Goal: Information Seeking & Learning: Check status

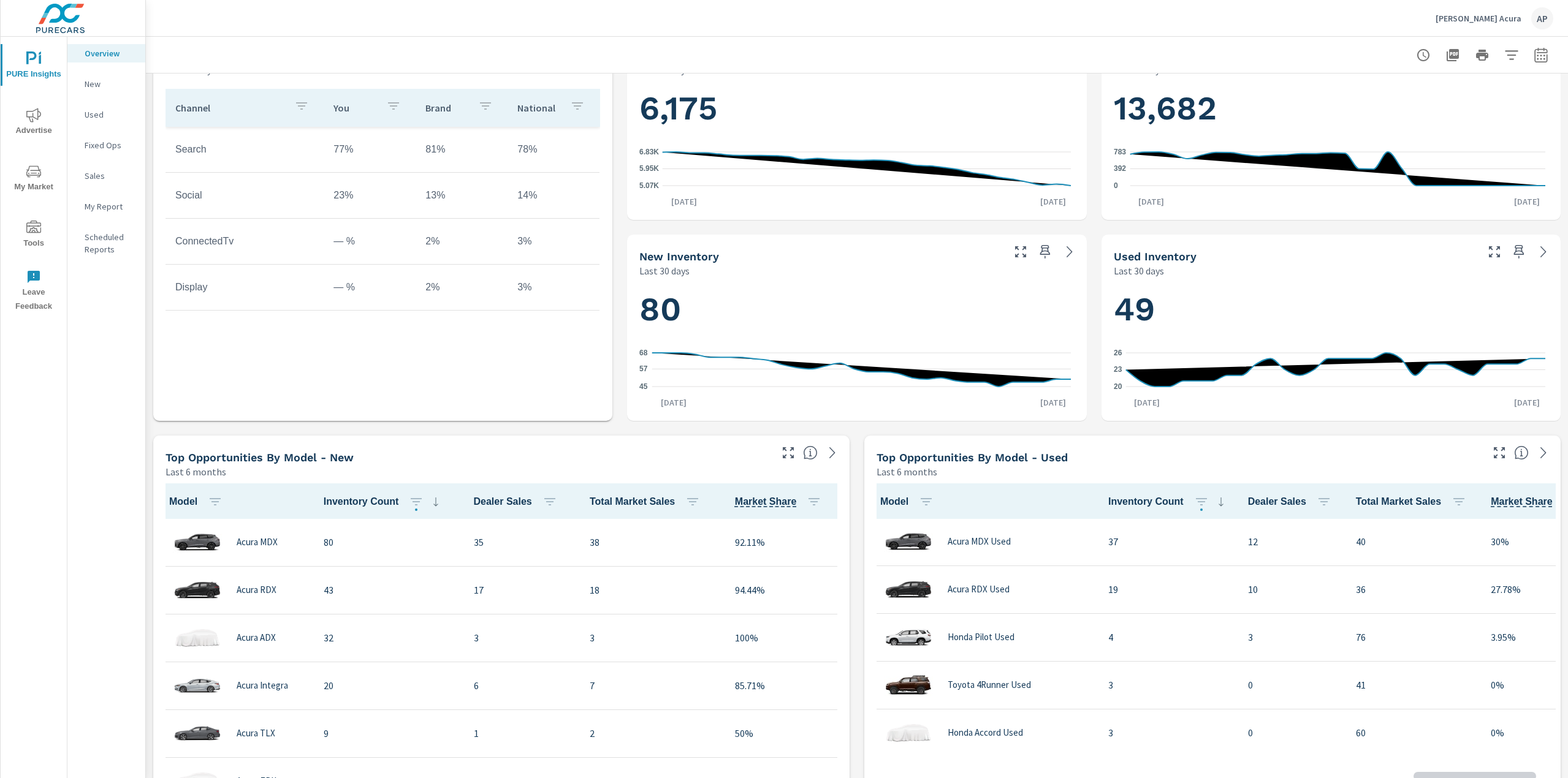
scroll to position [490, 0]
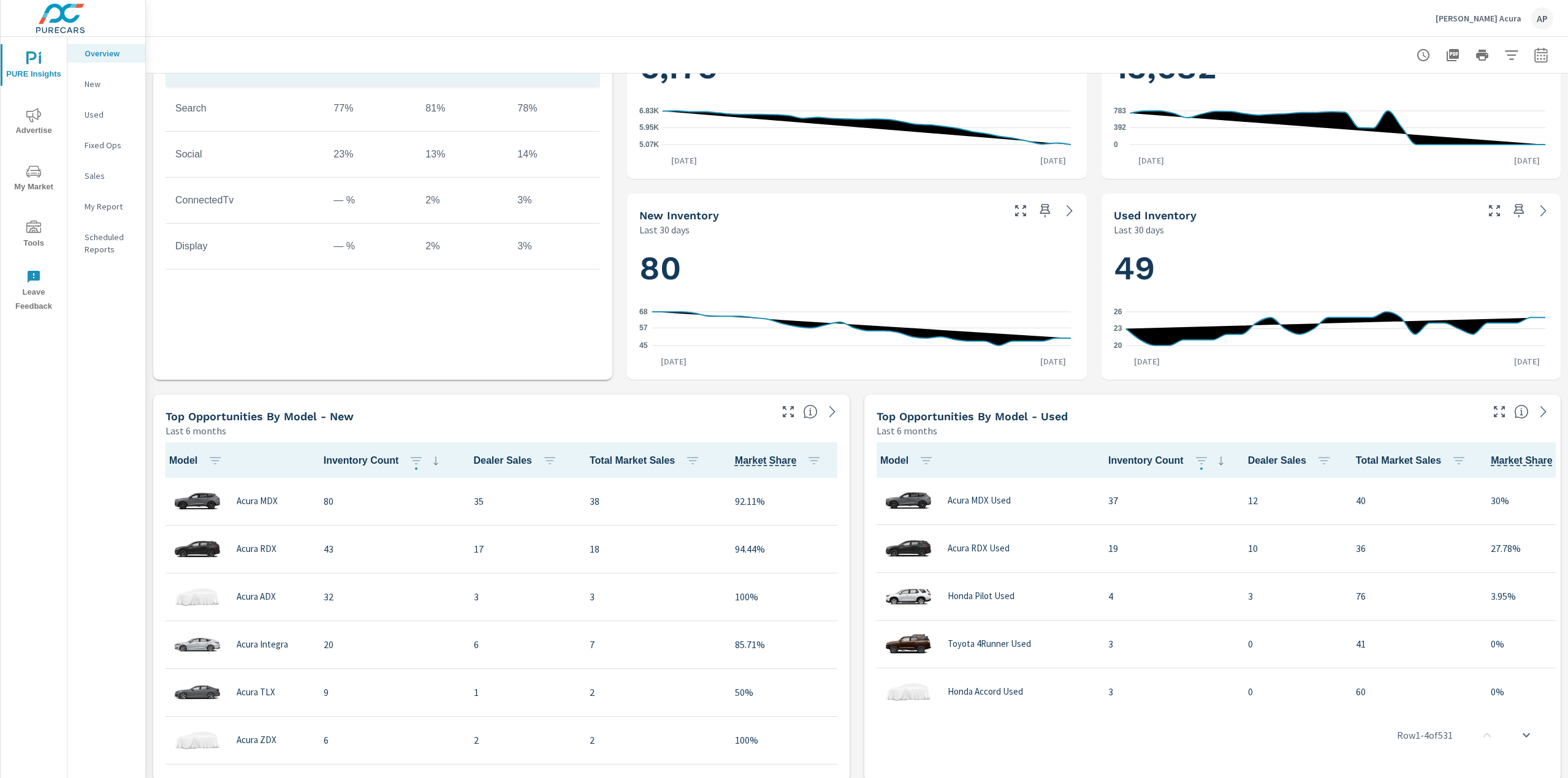
click at [43, 178] on span "My Market" at bounding box center [34, 179] width 59 height 30
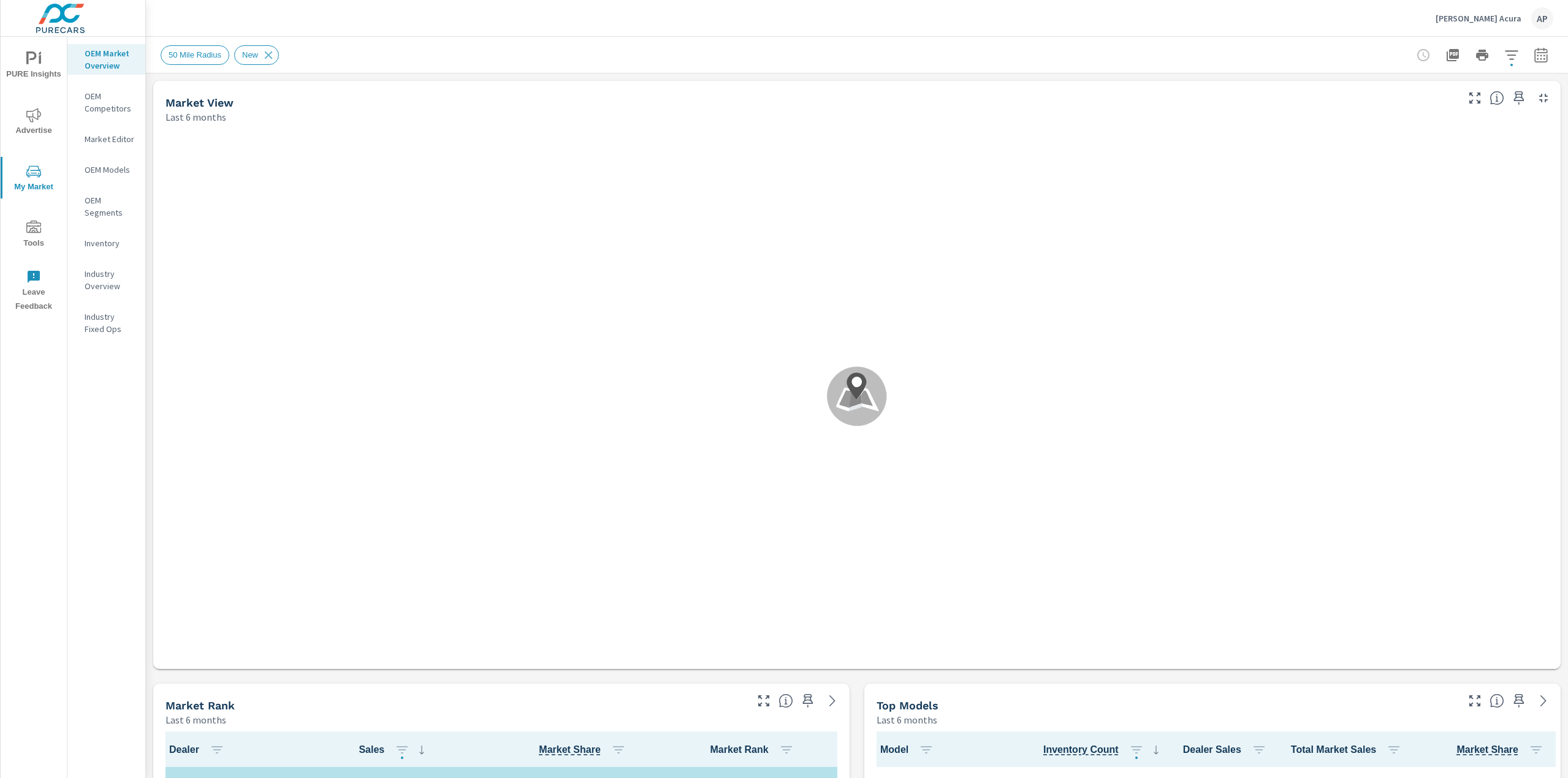
scroll to position [1, 0]
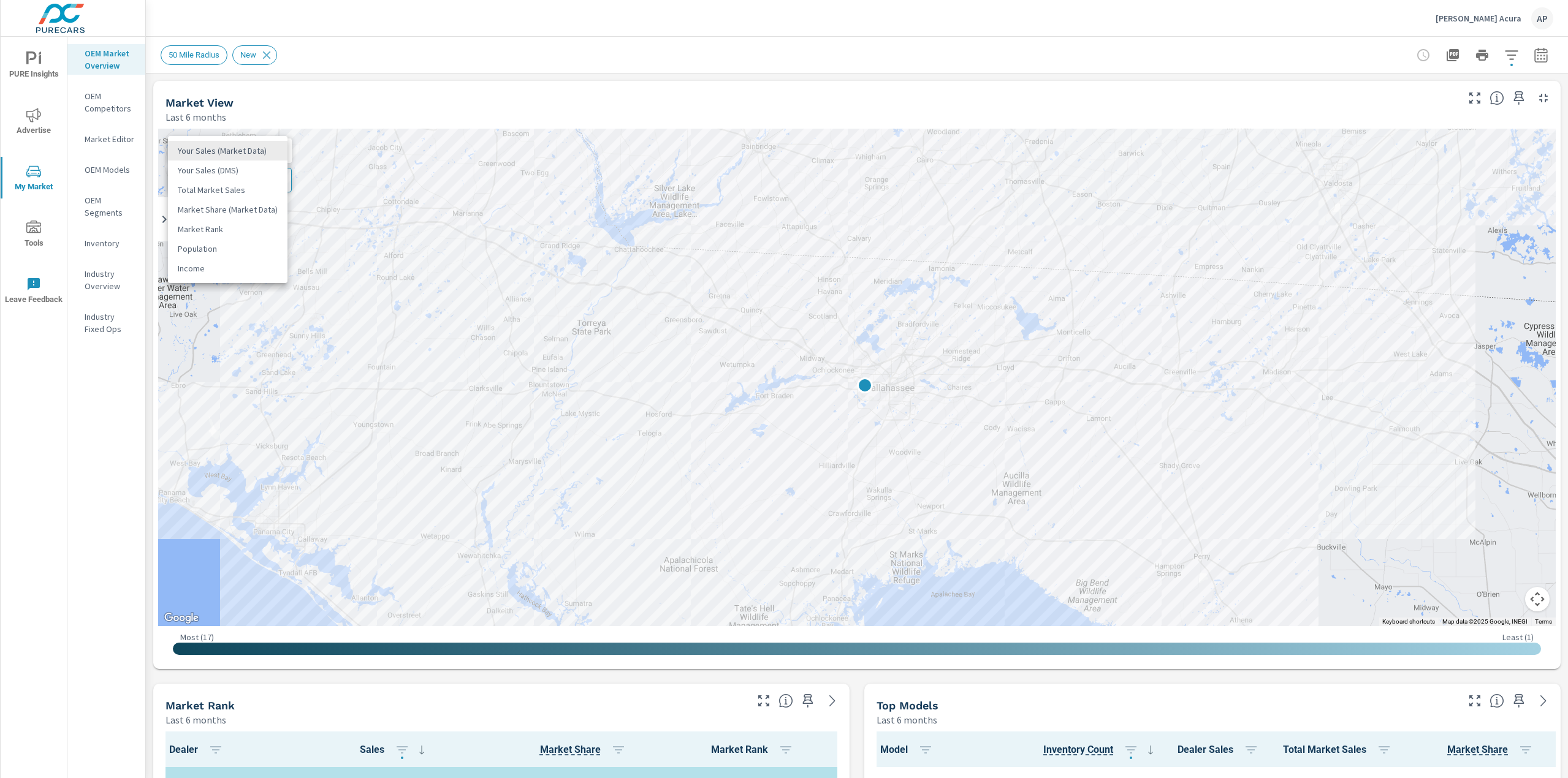
click at [211, 146] on body "PURE Insights Advertise My Market Tools Leave Feedback OEM Market Overview OEM …" at bounding box center [784, 389] width 1568 height 778
click at [197, 180] on li "Total Market Sales" at bounding box center [228, 190] width 119 height 20
click at [247, 153] on body "PURE Insights Advertise My Market Tools Leave Feedback OEM Market Overview OEM …" at bounding box center [784, 389] width 1568 height 778
click at [236, 136] on li "Your Sales (DMS)" at bounding box center [228, 131] width 119 height 20
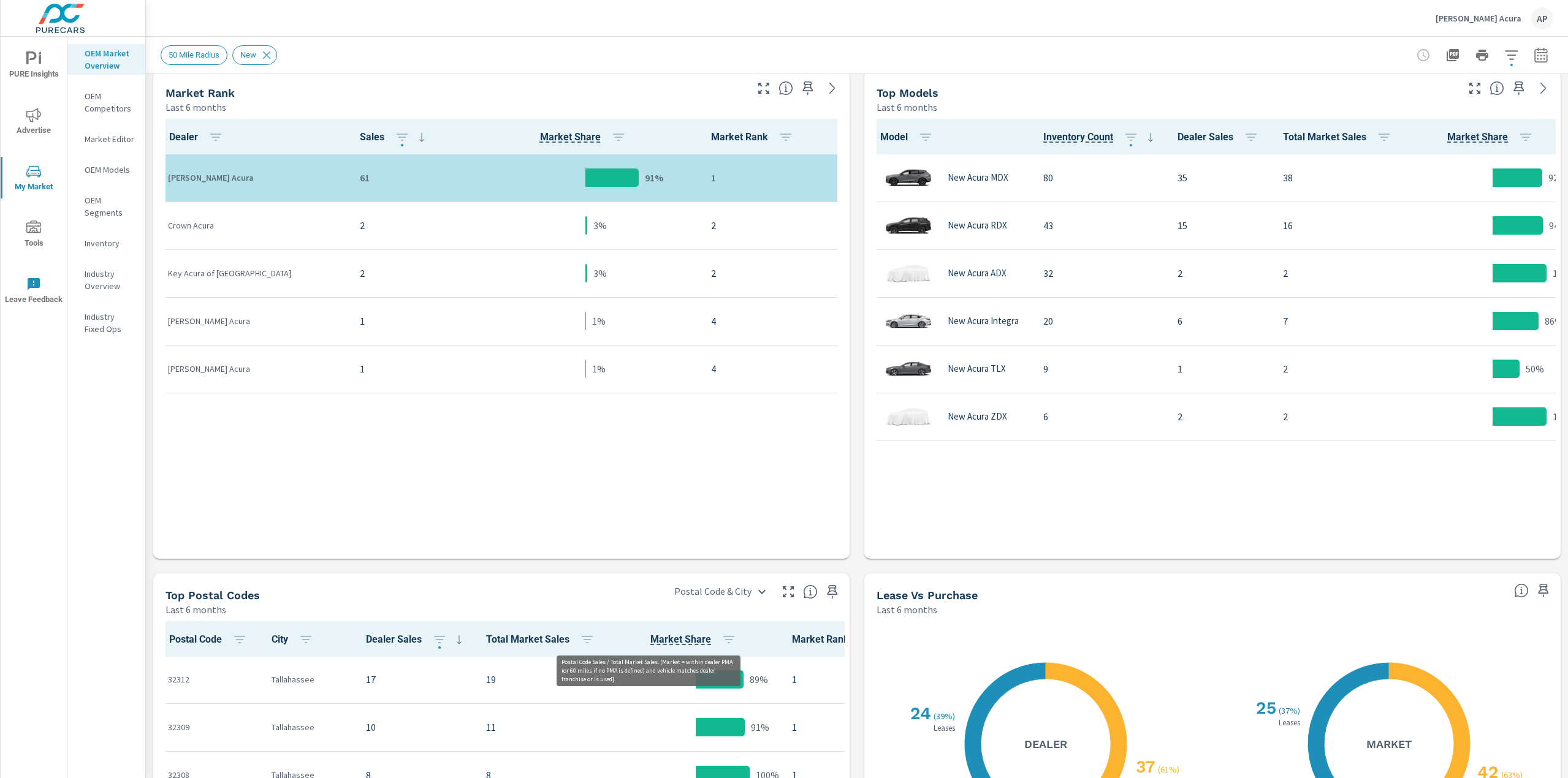
scroll to position [184, 0]
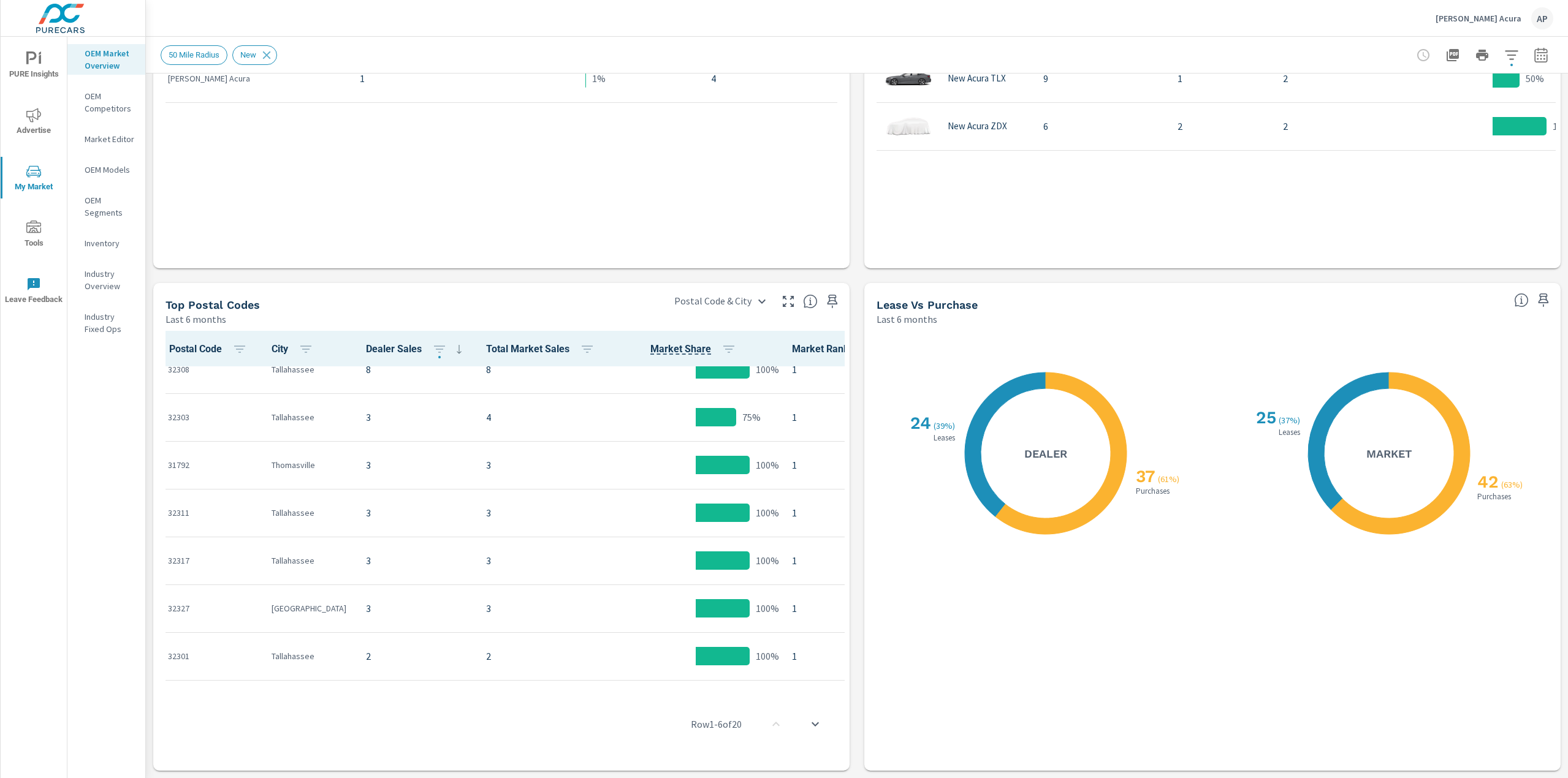
scroll to position [123, 0]
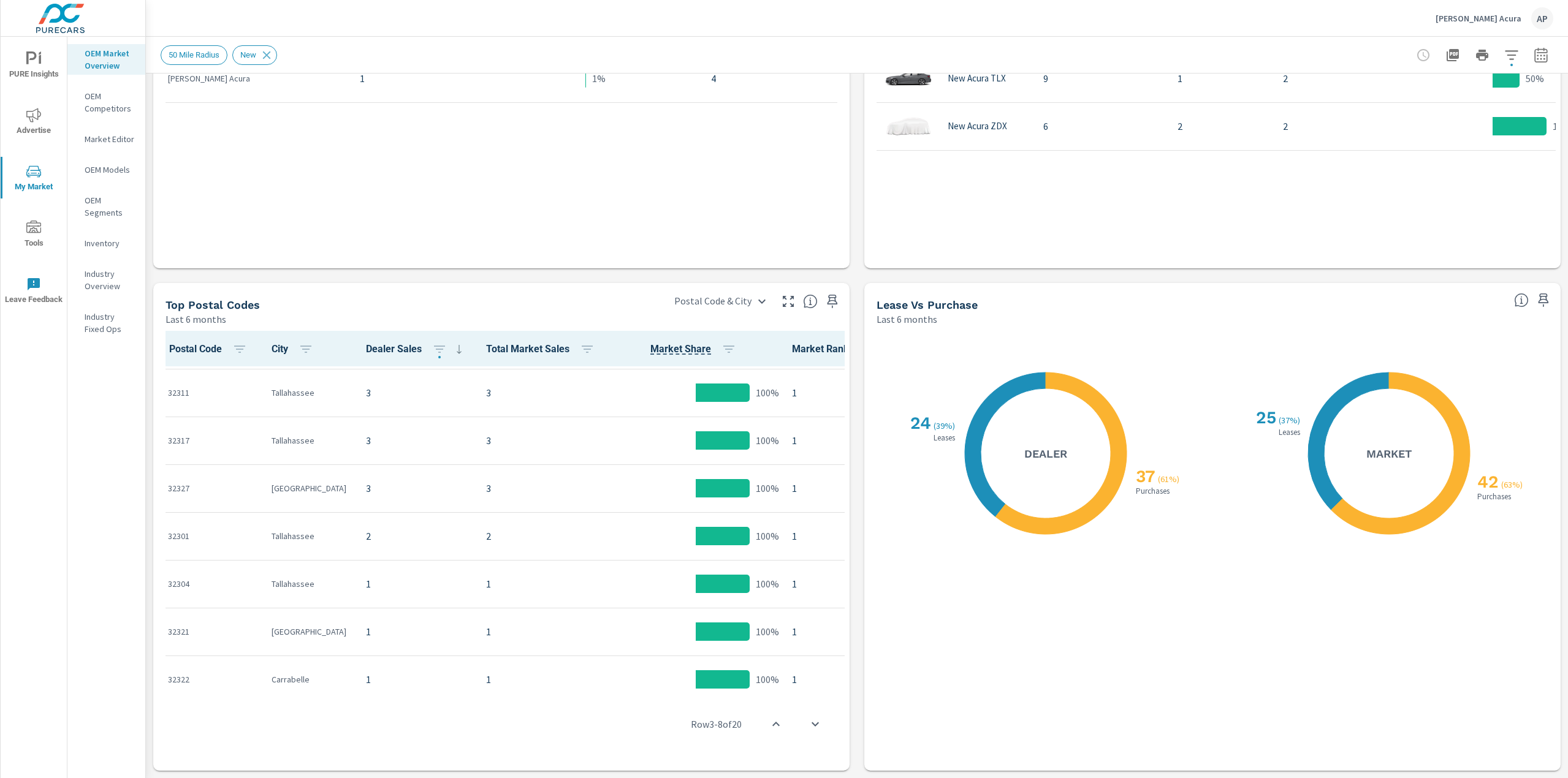
scroll to position [245, 0]
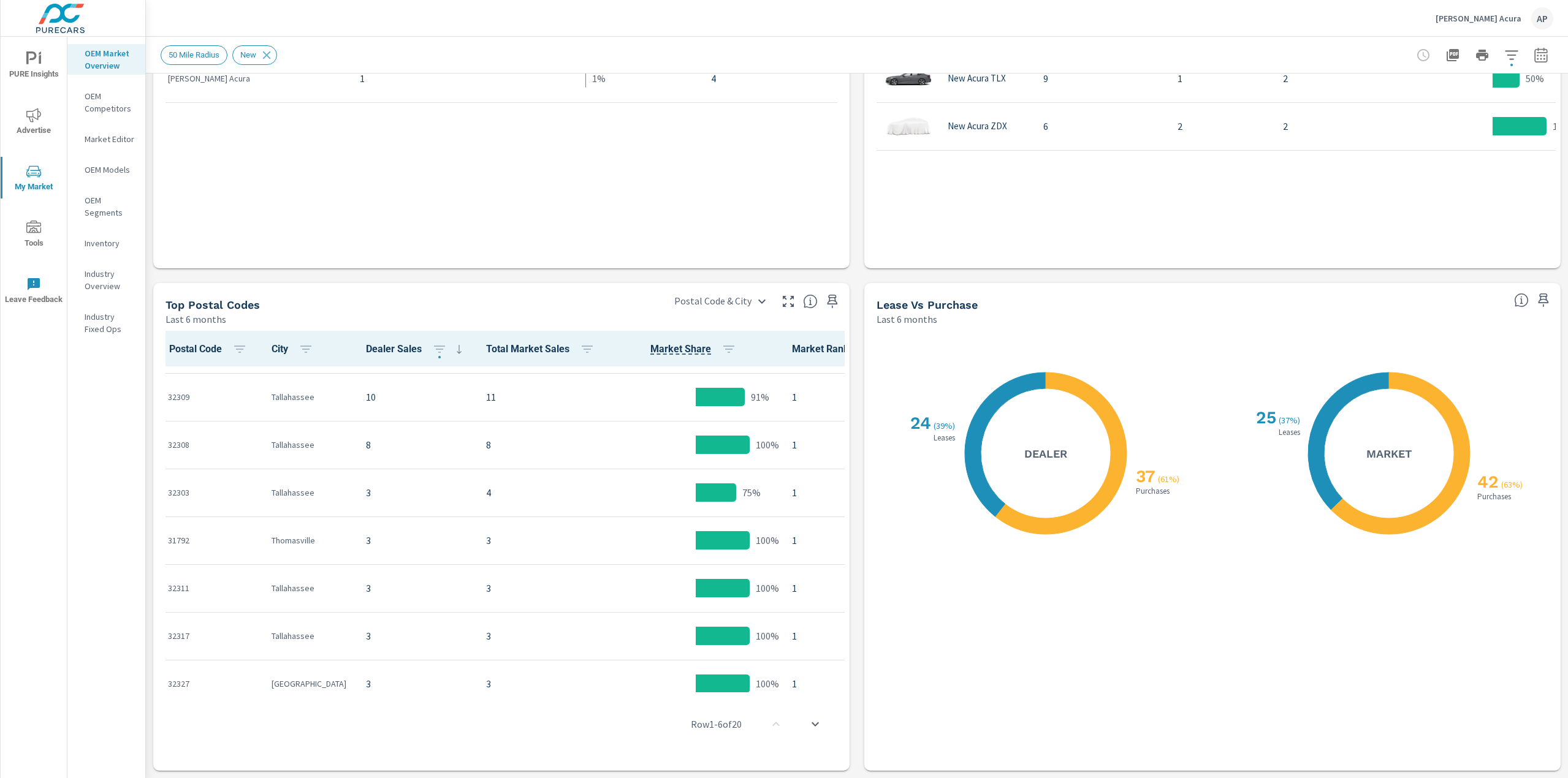
scroll to position [61, 0]
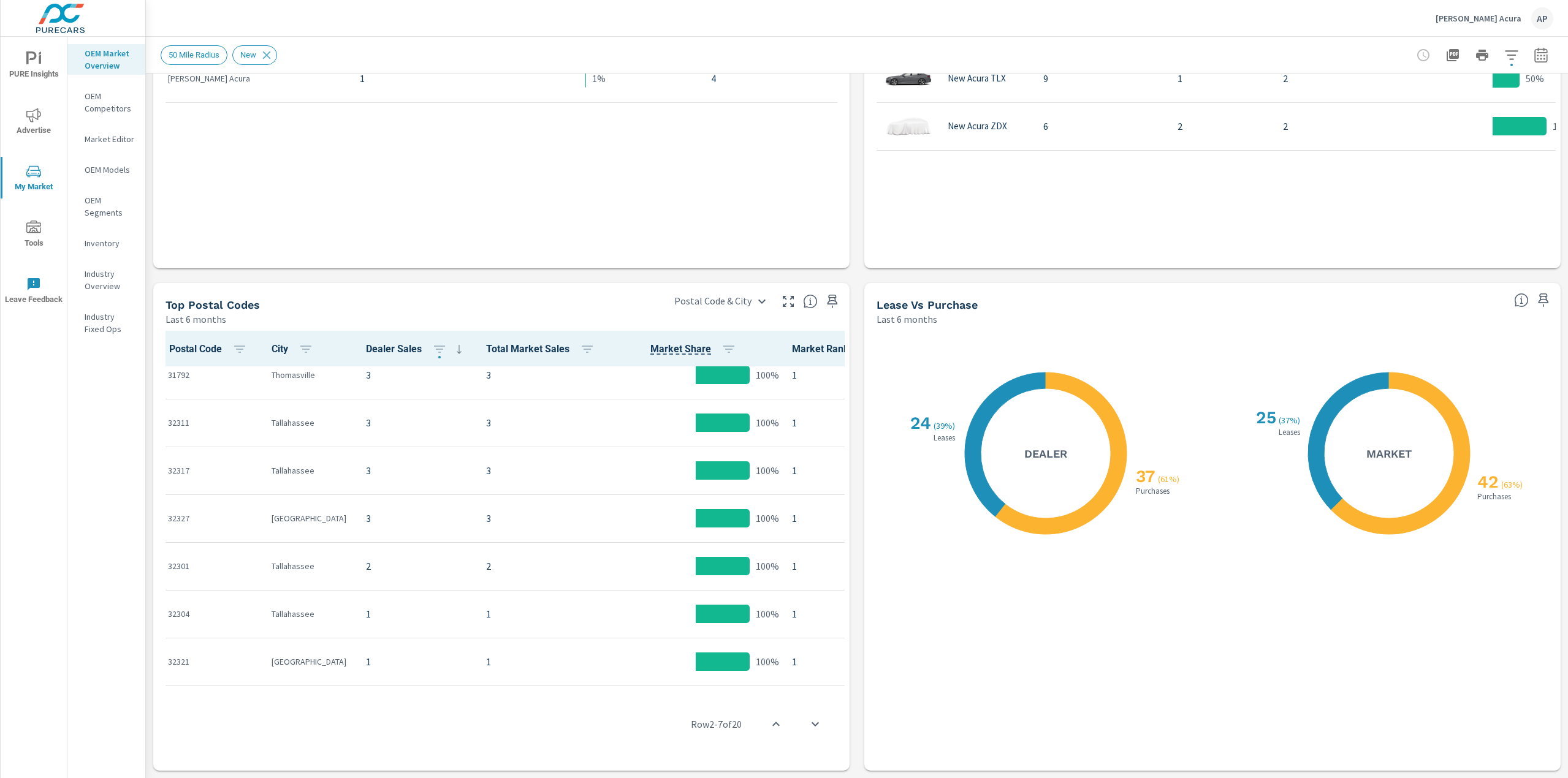
scroll to position [245, 0]
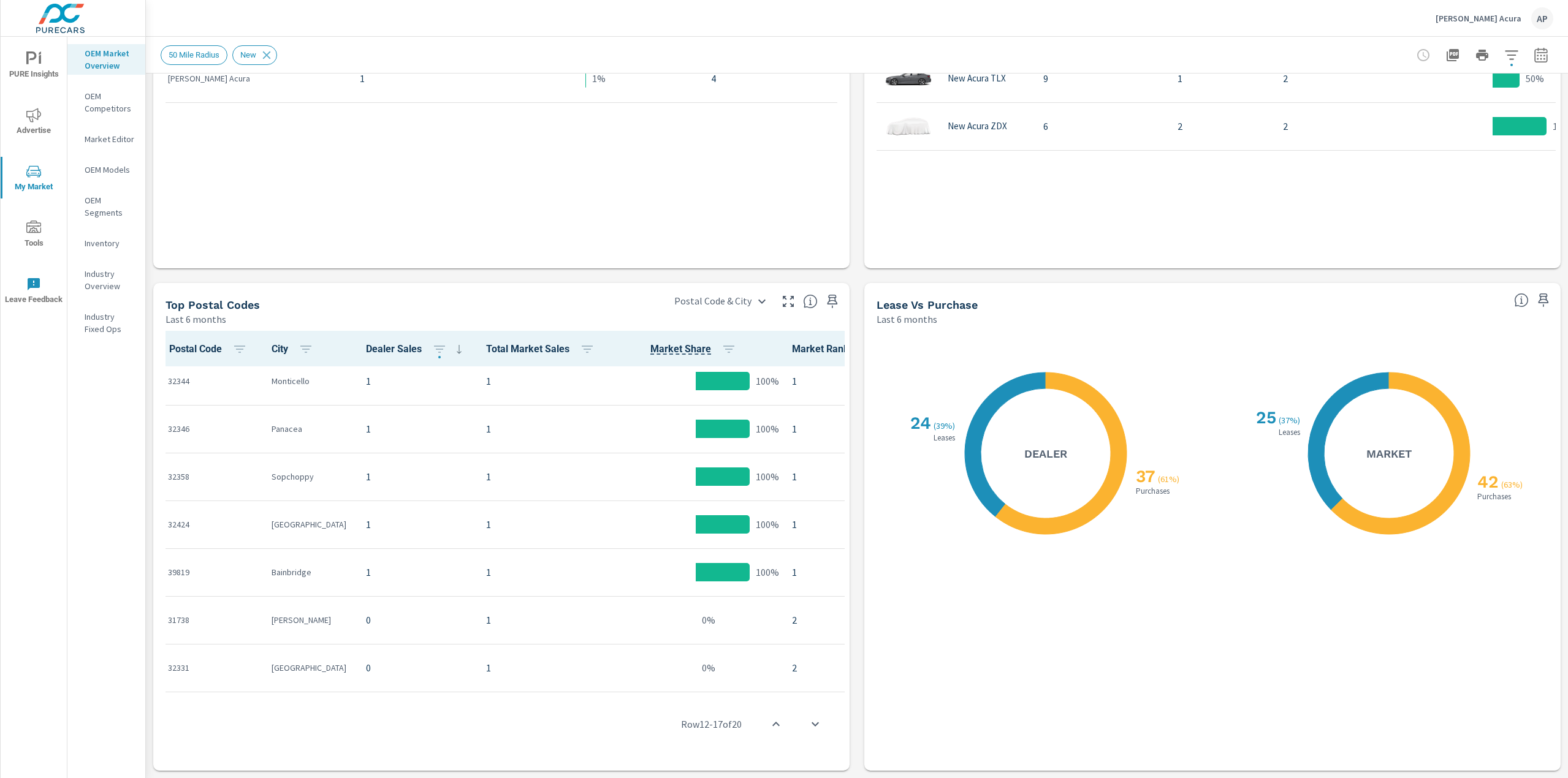
scroll to position [639, 0]
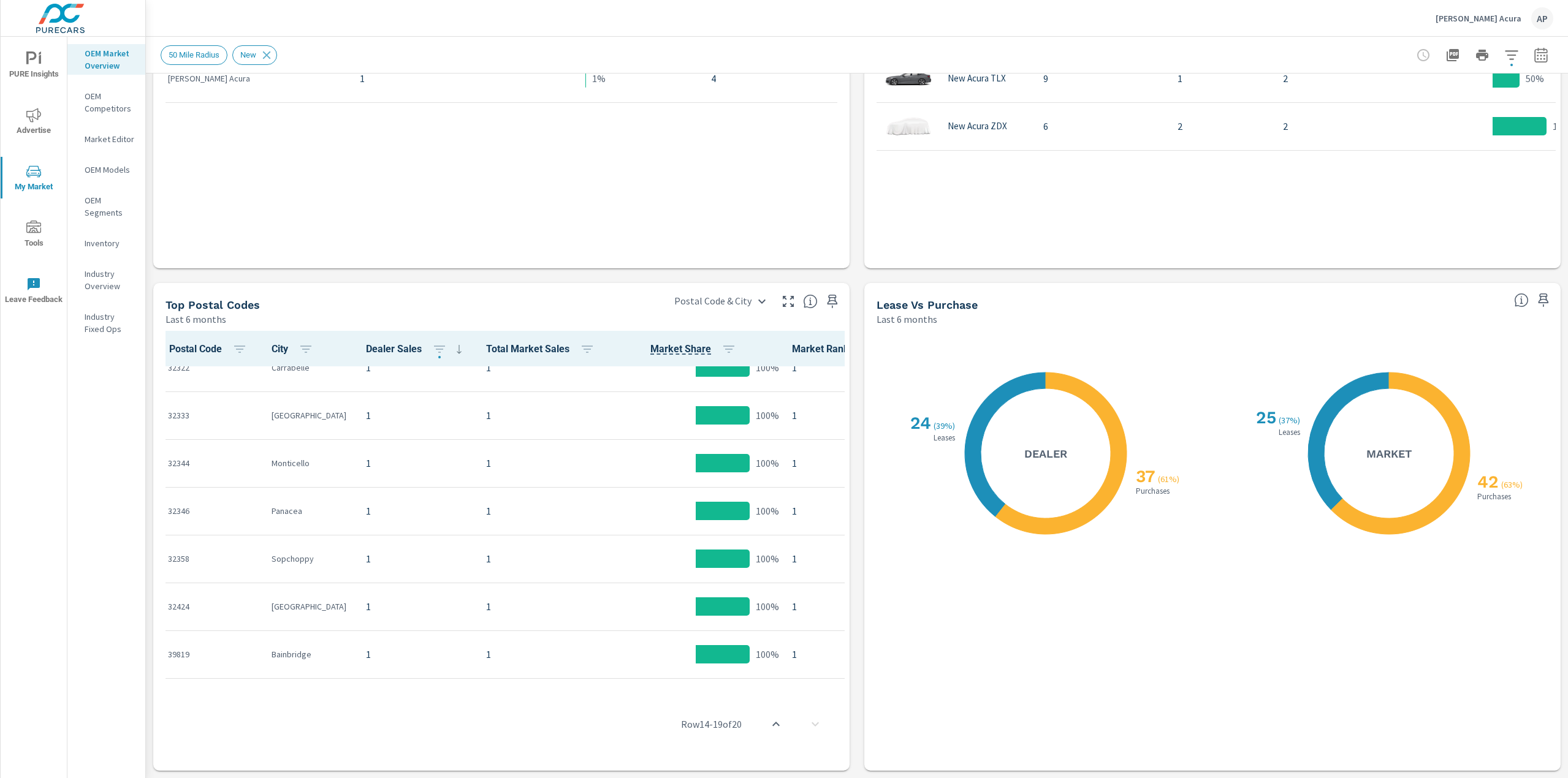
scroll to position [516, 0]
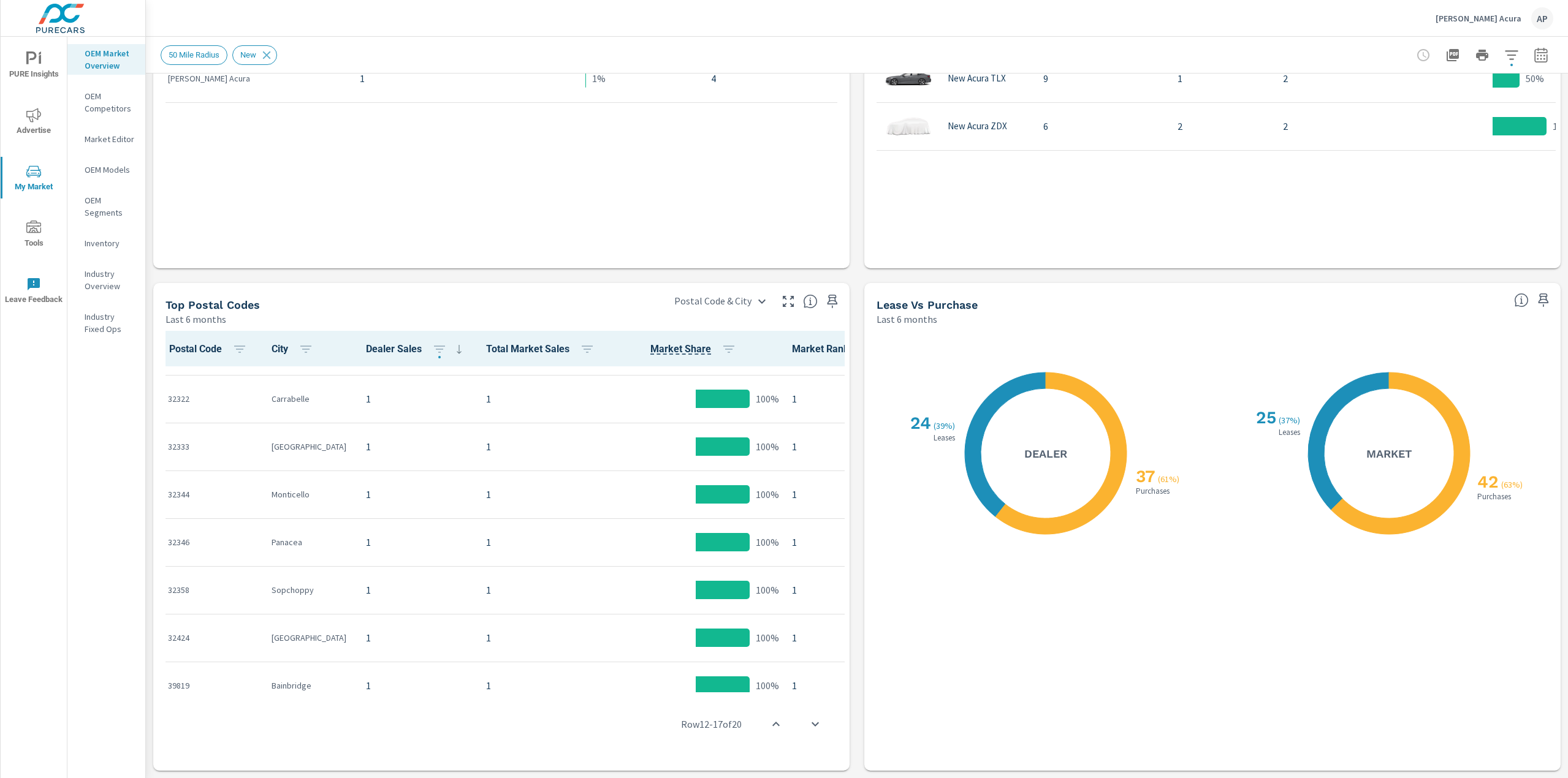
scroll to position [455, 0]
